Goal: Task Accomplishment & Management: Manage account settings

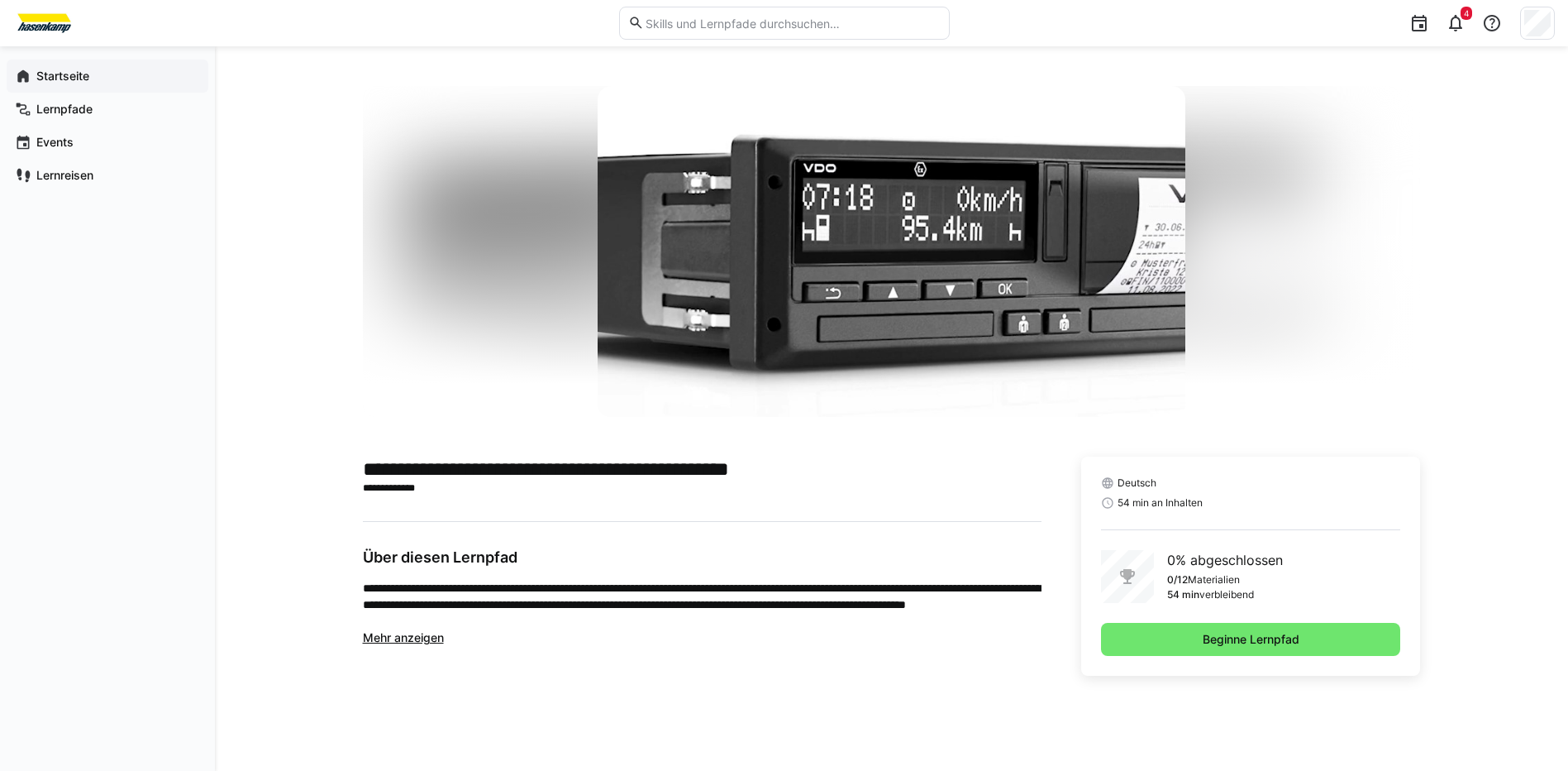
click at [0, 0] on app-navigation-label "Startseite" at bounding box center [0, 0] width 0 height 0
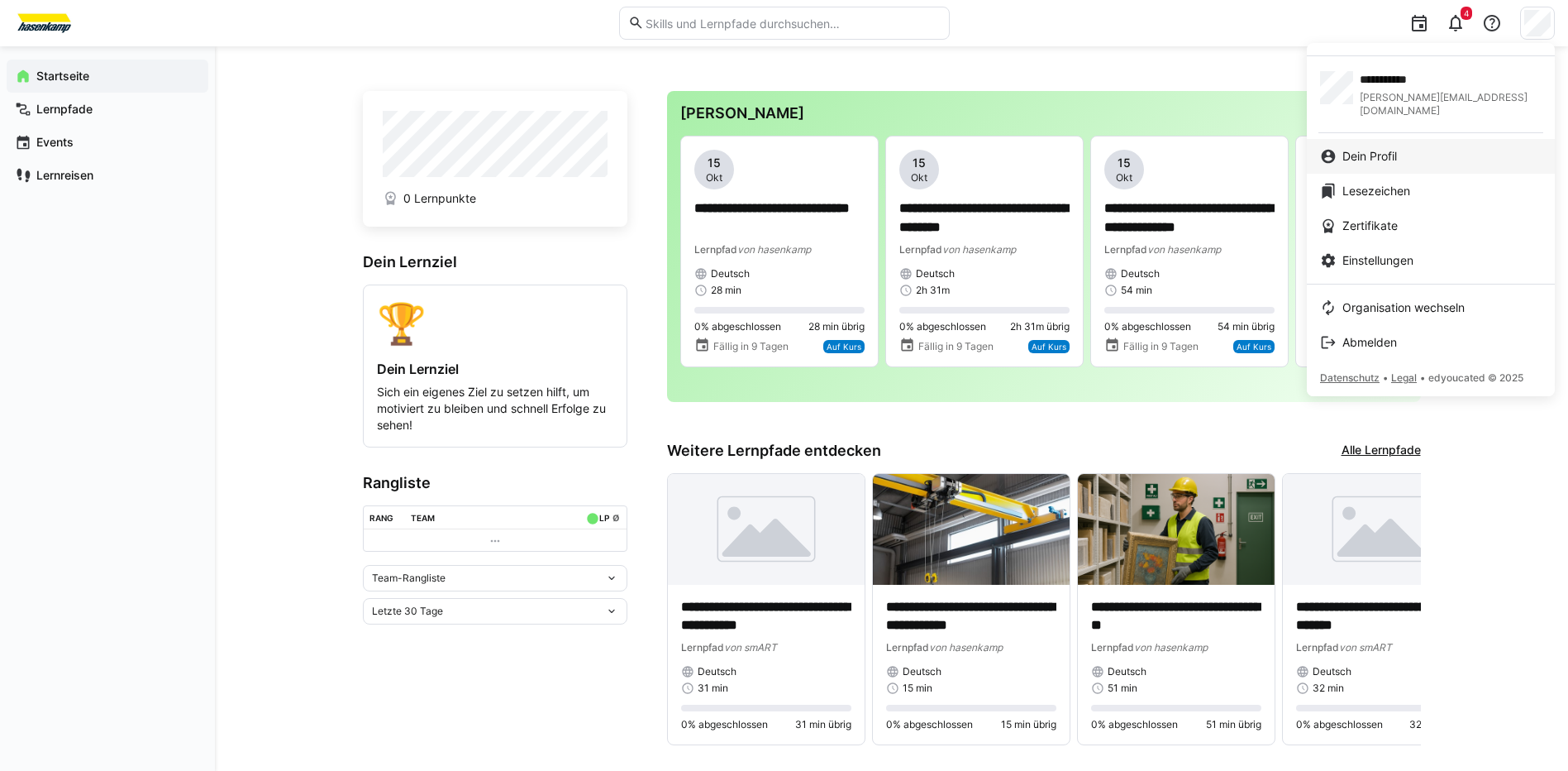
click at [1403, 148] on div "Dein Profil" at bounding box center [1431, 155] width 222 height 16
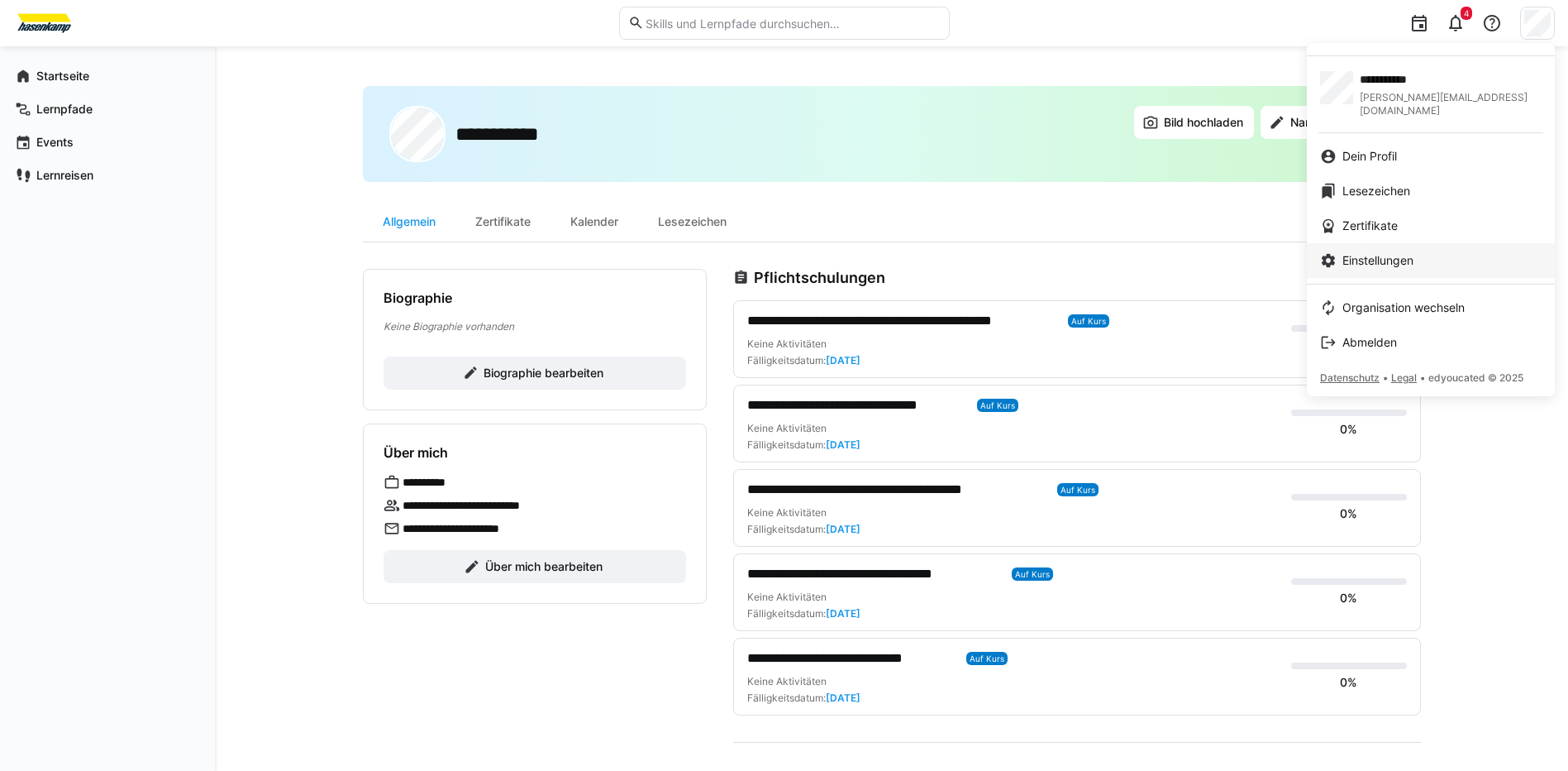
click at [1379, 252] on span "Einstellungen" at bounding box center [1378, 260] width 71 height 16
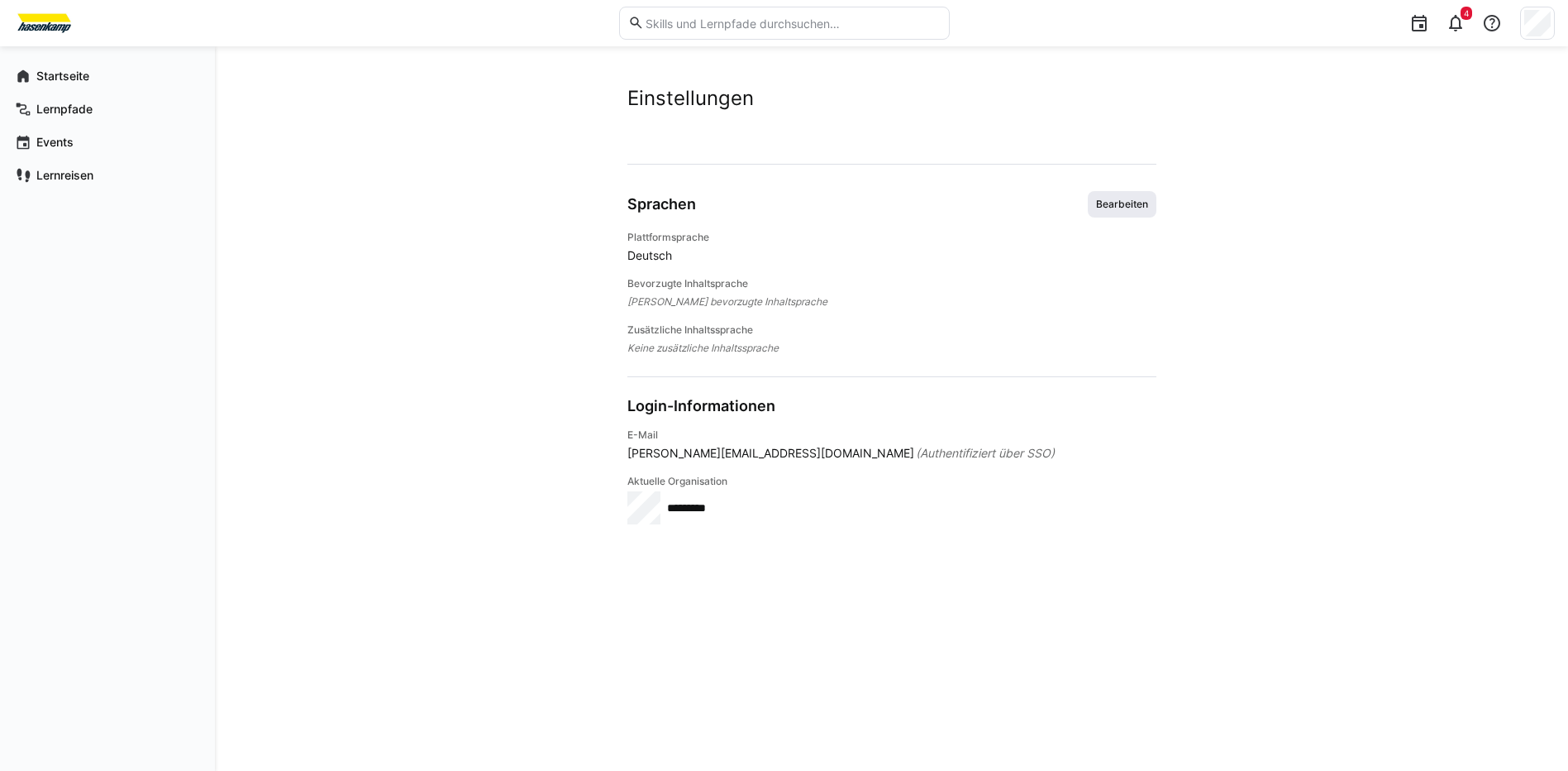
click at [1122, 203] on span "Bearbeiten" at bounding box center [1122, 203] width 55 height 13
